Goal: Use online tool/utility

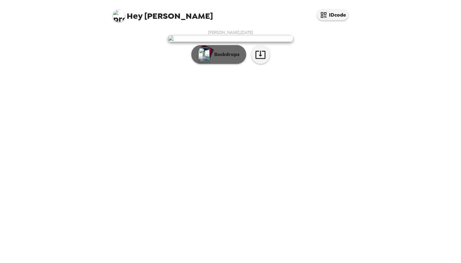
click at [226, 58] on p "Backdrops" at bounding box center [225, 55] width 29 height 8
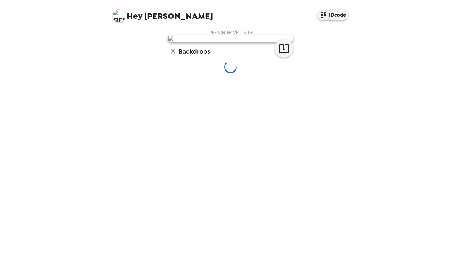
click at [365, 68] on div "Hey [PERSON_NAME] IDcode [PERSON_NAME] , [DATE] Backdrops Preparing backdrops. …" at bounding box center [230, 131] width 461 height 263
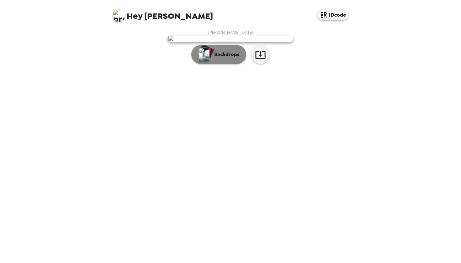
click at [228, 51] on p "Backdrops" at bounding box center [225, 55] width 29 height 8
